Goal: Task Accomplishment & Management: Use online tool/utility

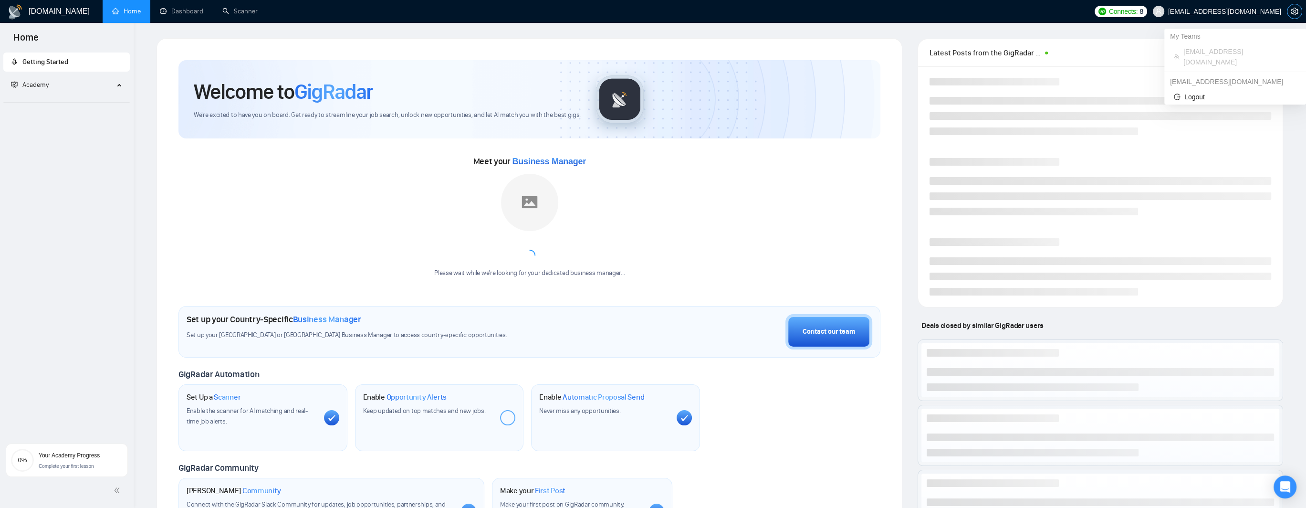
click at [1293, 12] on icon "setting" at bounding box center [1293, 12] width 7 height 8
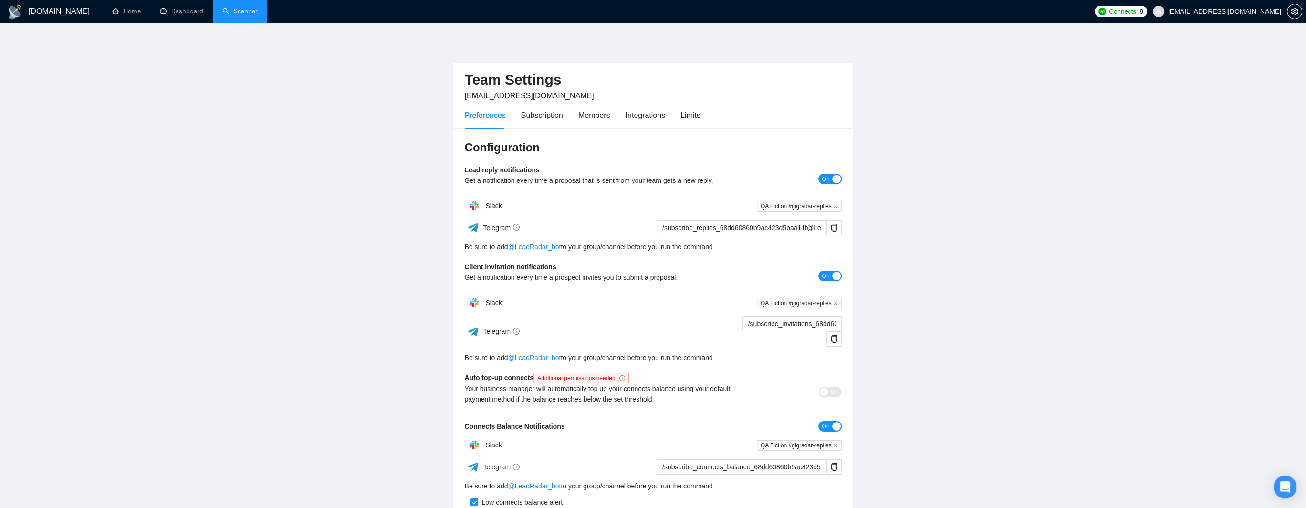
click at [222, 10] on link "Scanner" at bounding box center [239, 11] width 35 height 8
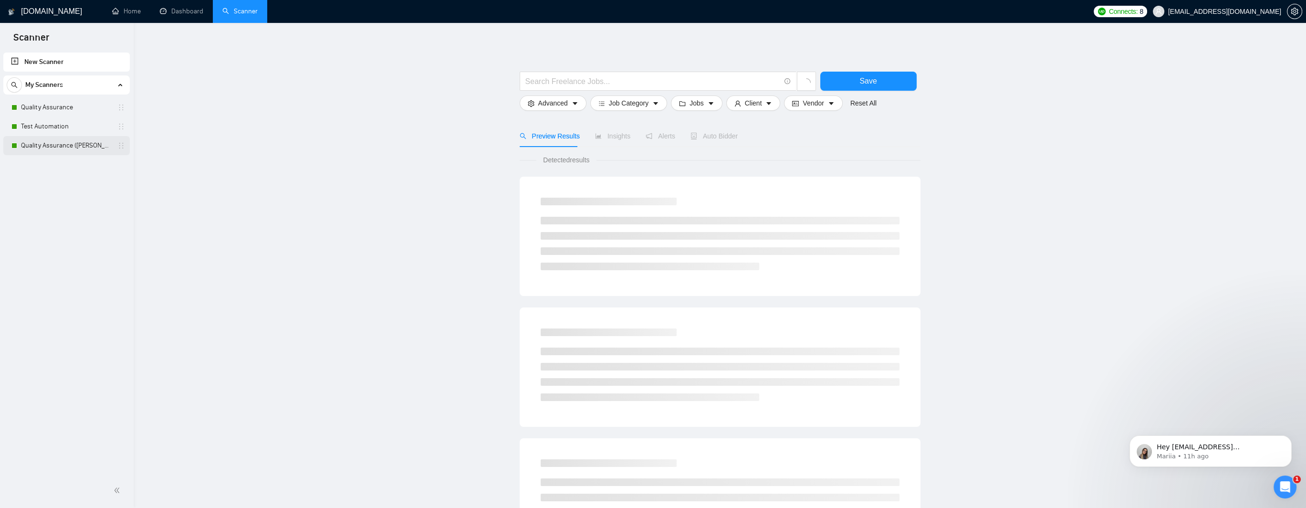
click at [65, 143] on link "Quality Assurance ([PERSON_NAME] B)" at bounding box center [66, 145] width 91 height 19
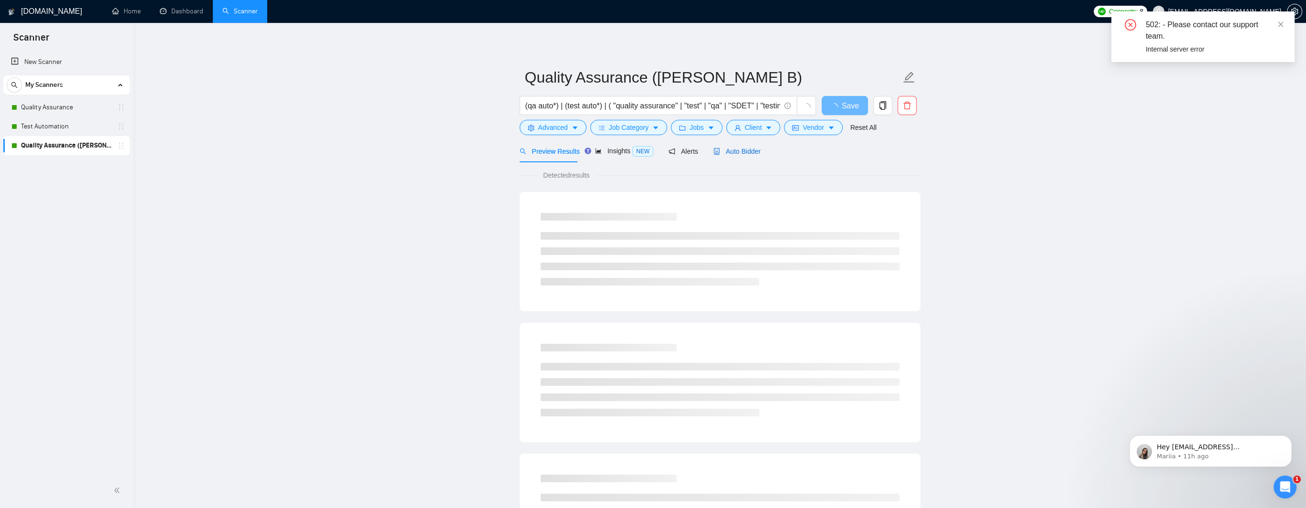
click at [731, 147] on span "Auto Bidder" at bounding box center [736, 151] width 47 height 8
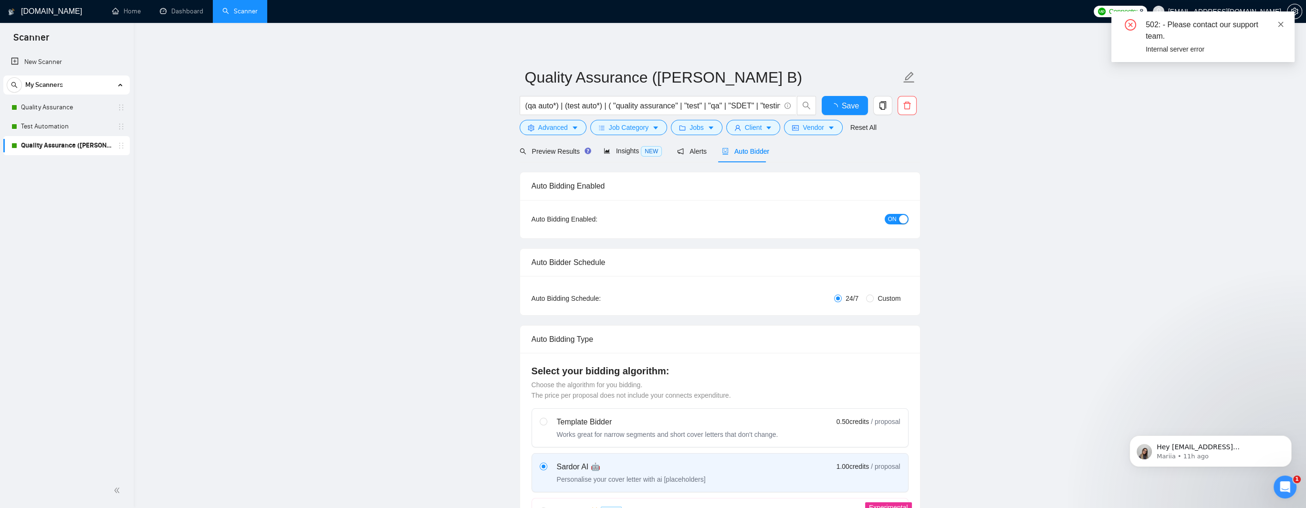
click at [1282, 24] on icon "close" at bounding box center [1280, 24] width 7 height 7
click at [889, 221] on span "ON" at bounding box center [892, 219] width 9 height 10
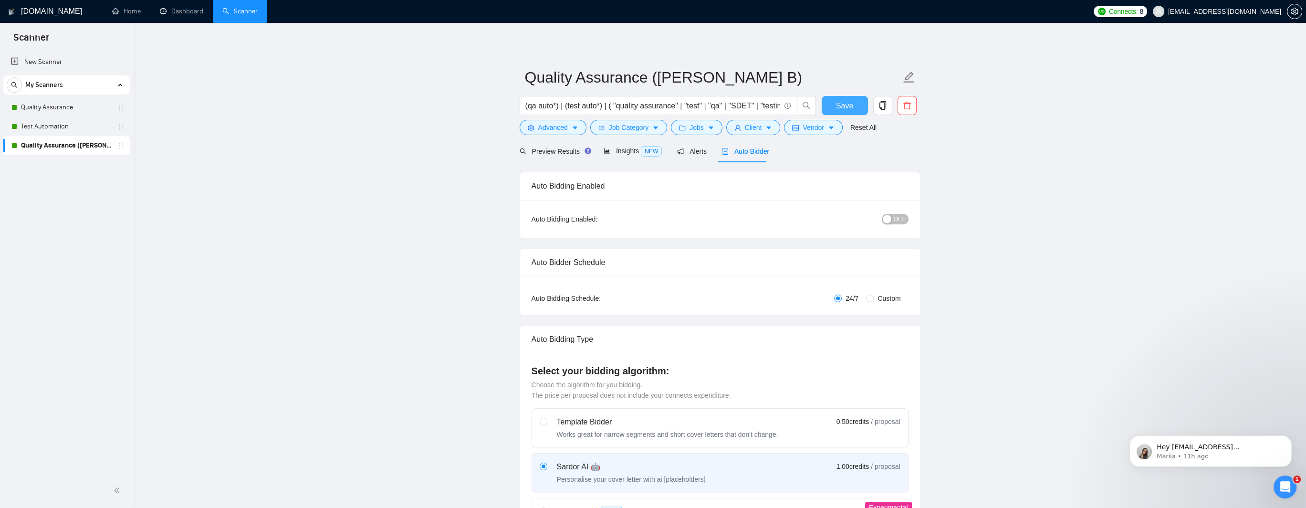
click at [835, 106] on button "Save" at bounding box center [844, 105] width 46 height 19
click at [1294, 11] on icon "setting" at bounding box center [1294, 12] width 8 height 8
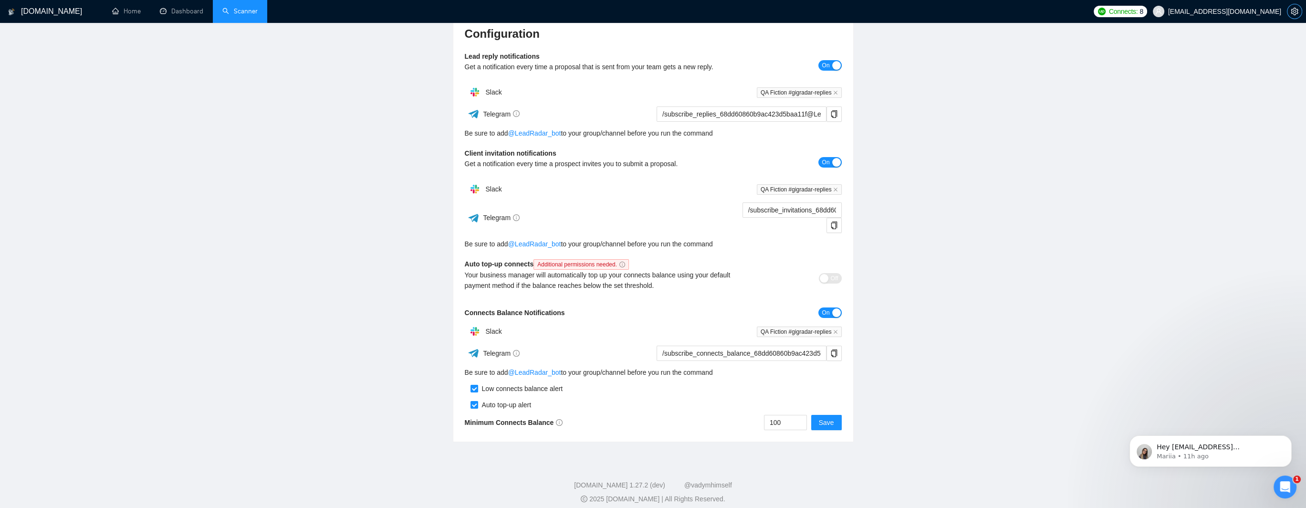
scroll to position [121, 0]
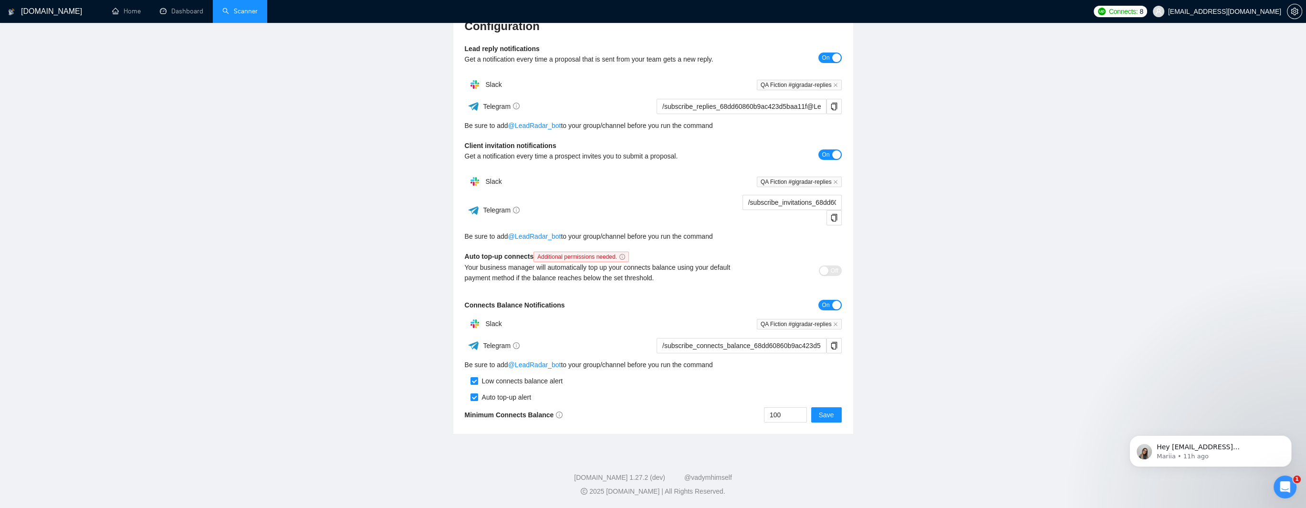
click at [823, 305] on span "On" at bounding box center [825, 305] width 8 height 10
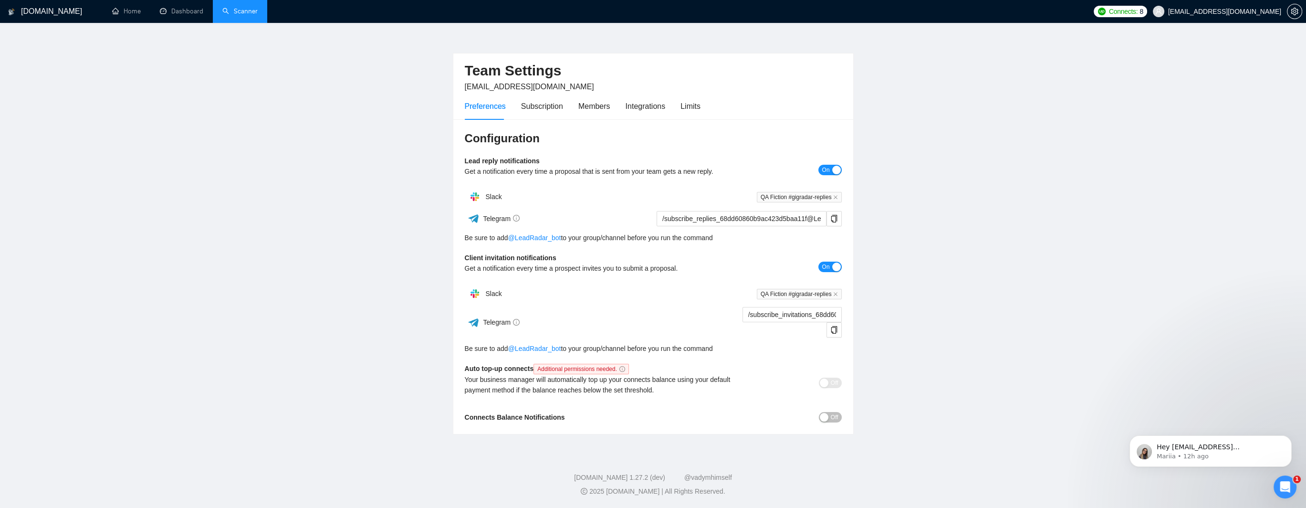
click at [234, 12] on link "Scanner" at bounding box center [239, 11] width 35 height 8
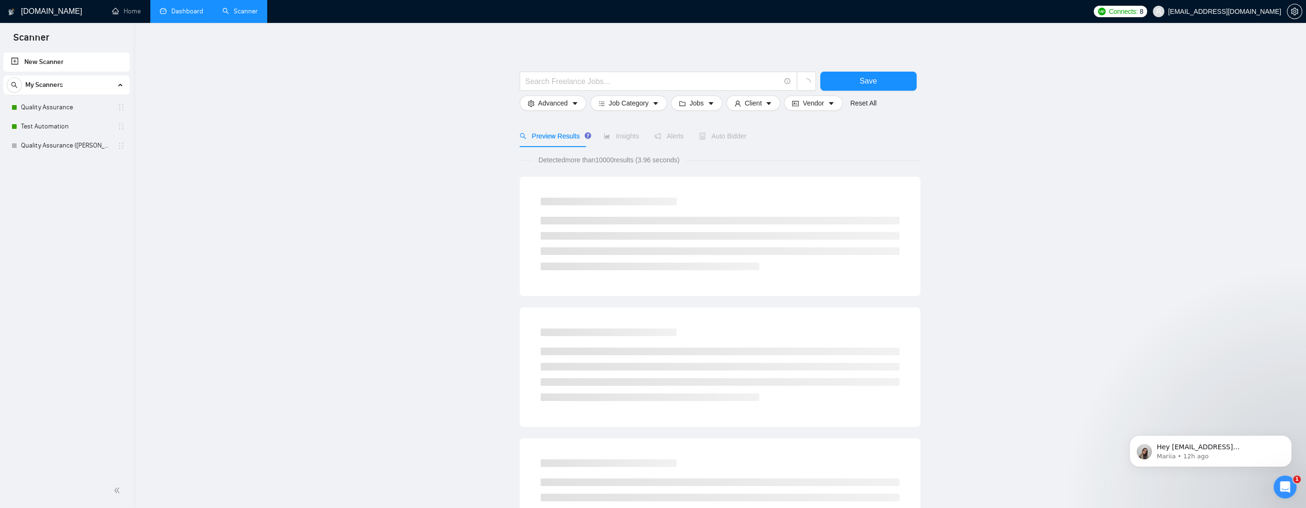
click at [176, 7] on link "Dashboard" at bounding box center [181, 11] width 43 height 8
